Goal: Transaction & Acquisition: Obtain resource

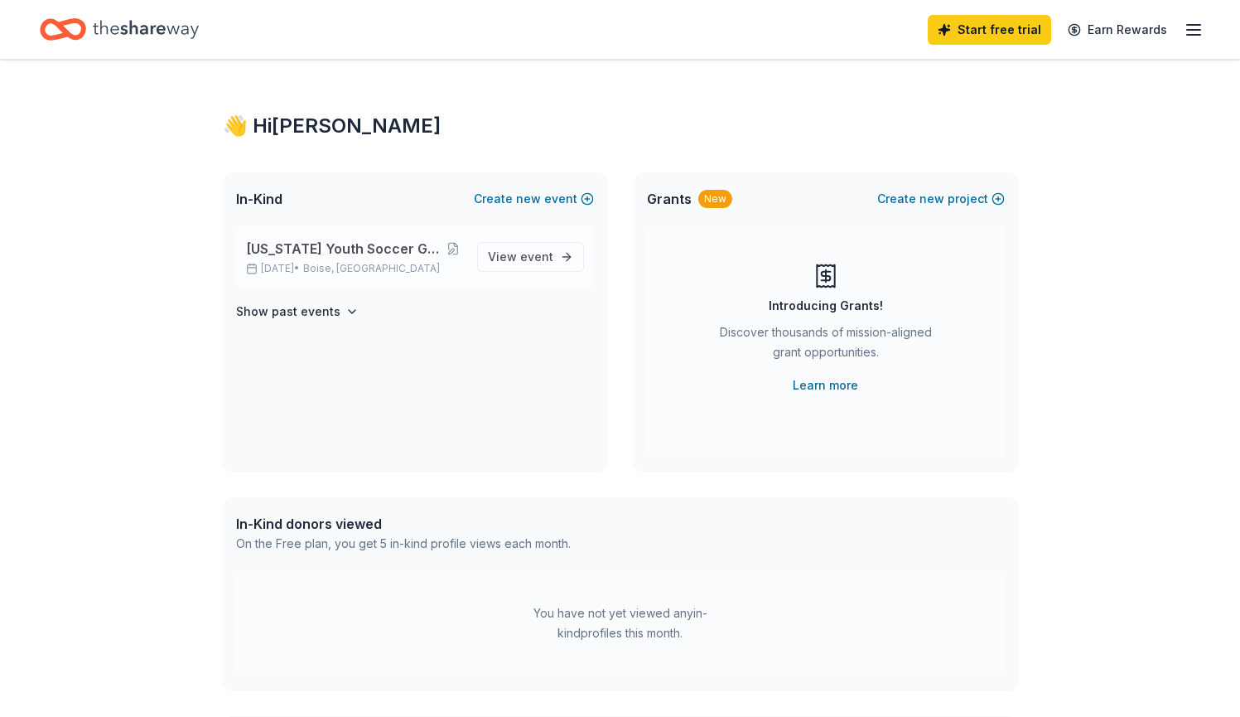
click at [291, 253] on span "[US_STATE] Youth Soccer Gem State Challenge" at bounding box center [344, 249] width 197 height 20
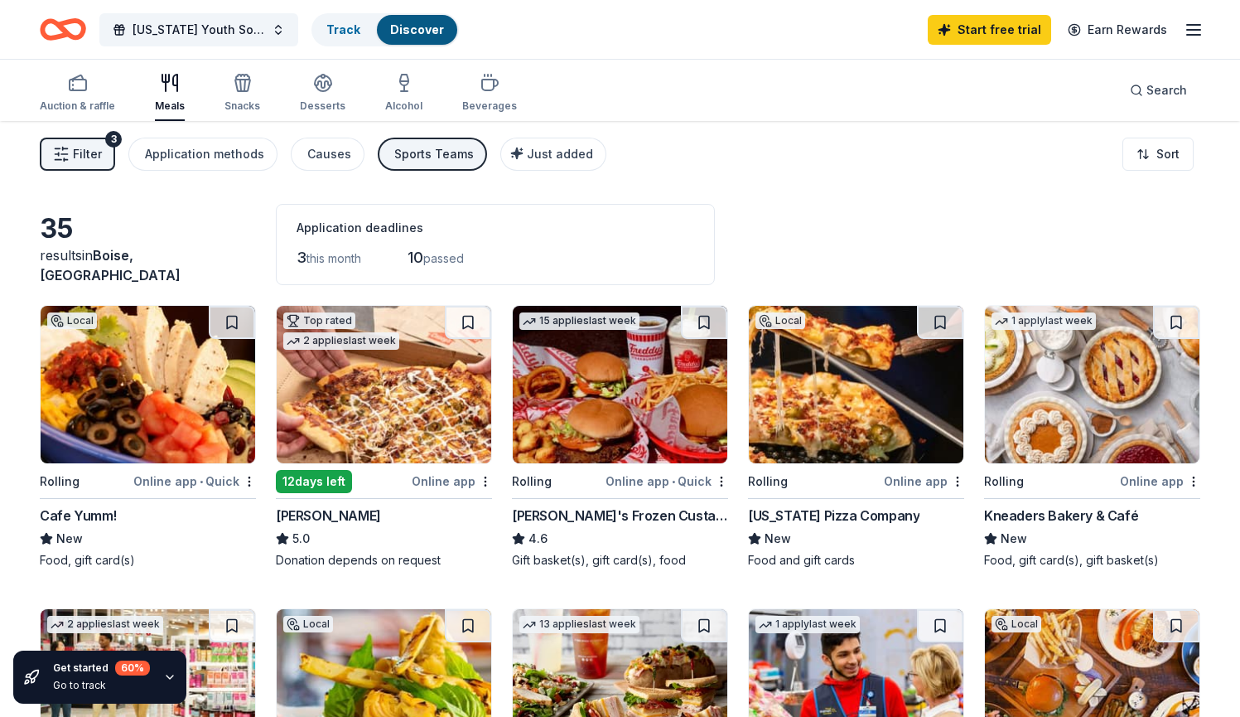
click at [398, 418] on img at bounding box center [384, 384] width 215 height 157
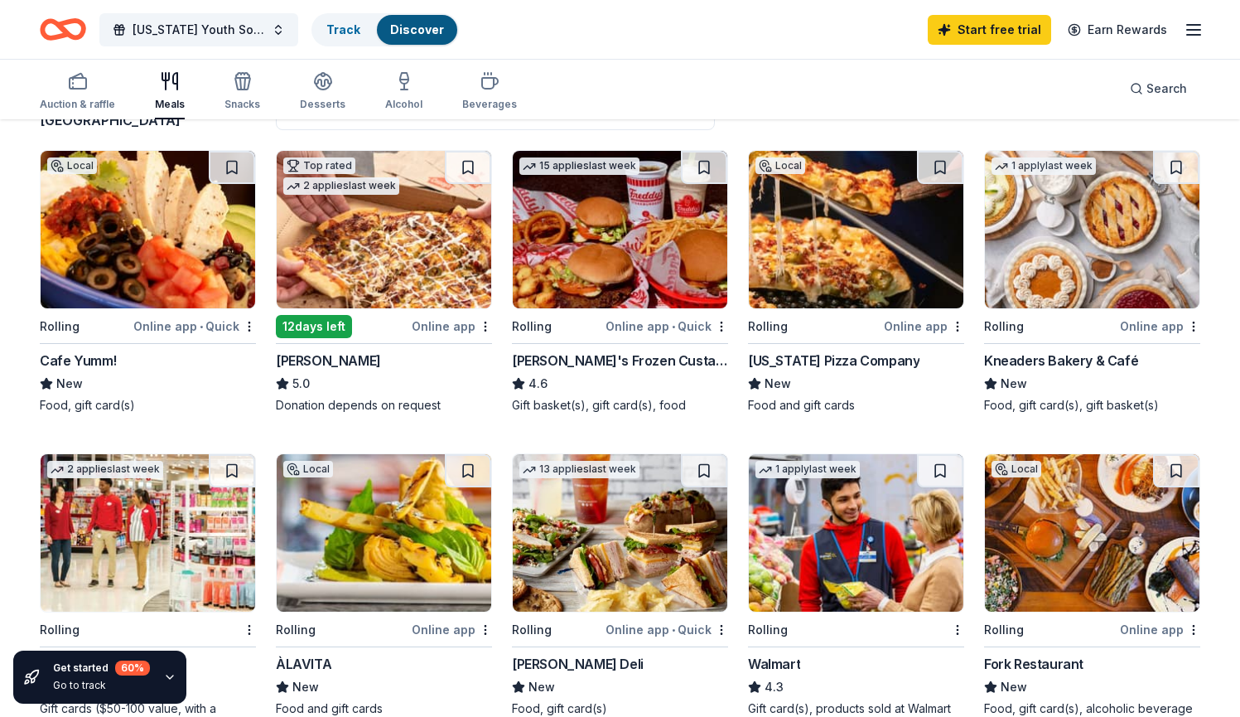
scroll to position [249, 0]
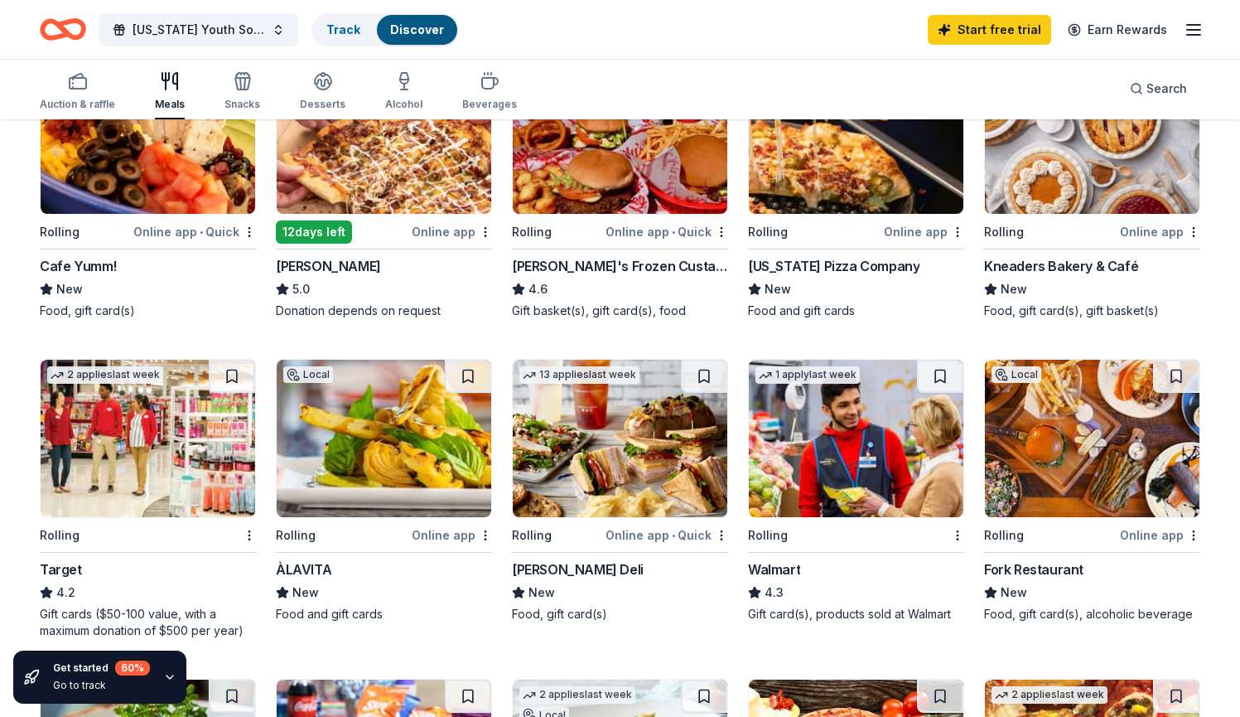
click at [827, 444] on img at bounding box center [856, 437] width 215 height 157
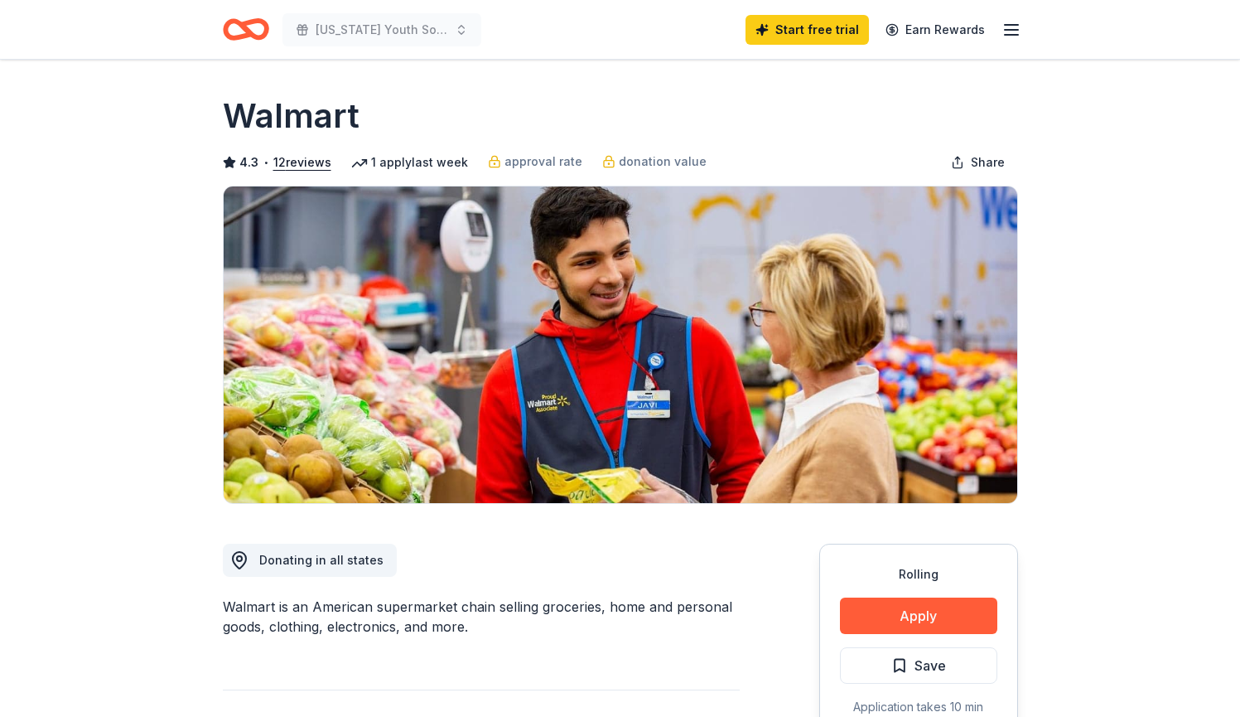
scroll to position [171, 0]
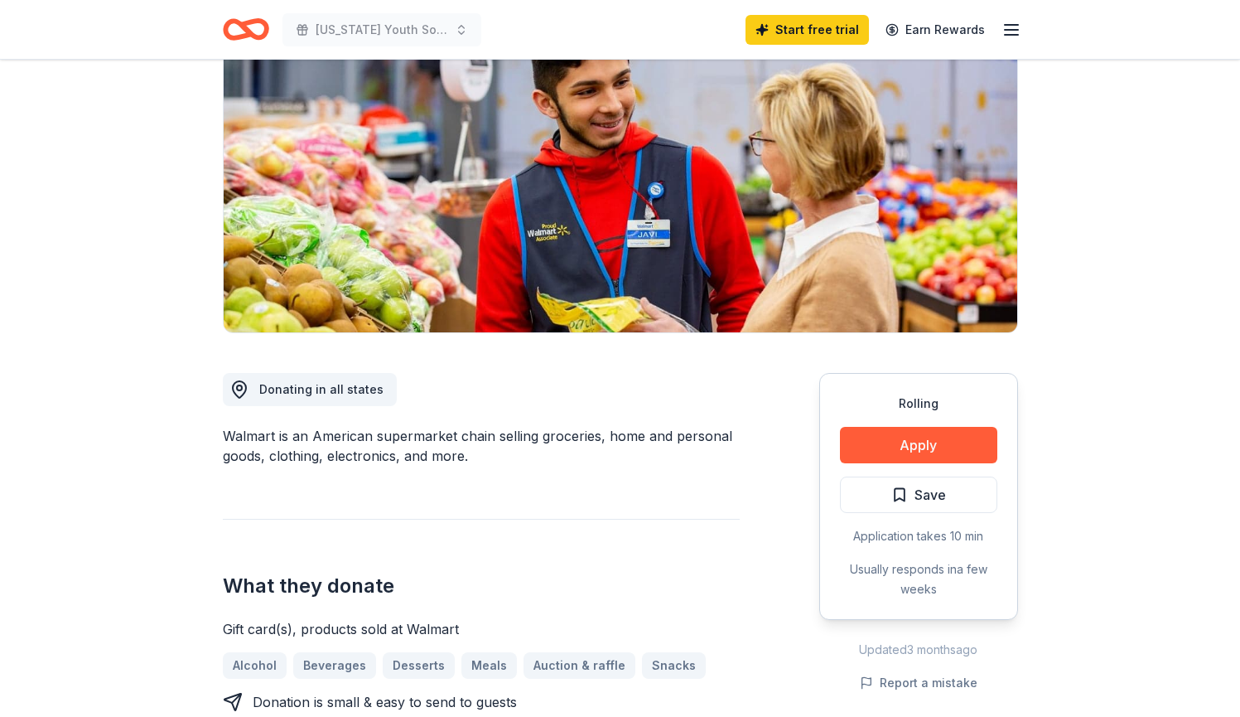
drag, startPoint x: 466, startPoint y: 437, endPoint x: 582, endPoint y: 440, distance: 116.0
click at [582, 440] on div "Walmart is an American supermarket chain selling groceries, home and personal g…" at bounding box center [481, 446] width 517 height 40
click at [320, 453] on div "Walmart is an American supermarket chain selling groceries, home and personal g…" at bounding box center [481, 446] width 517 height 40
